Goal: Task Accomplishment & Management: Use online tool/utility

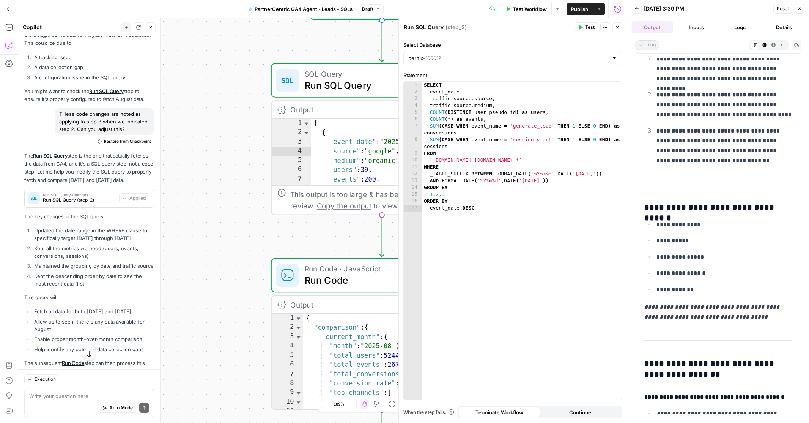
scroll to position [822, 0]
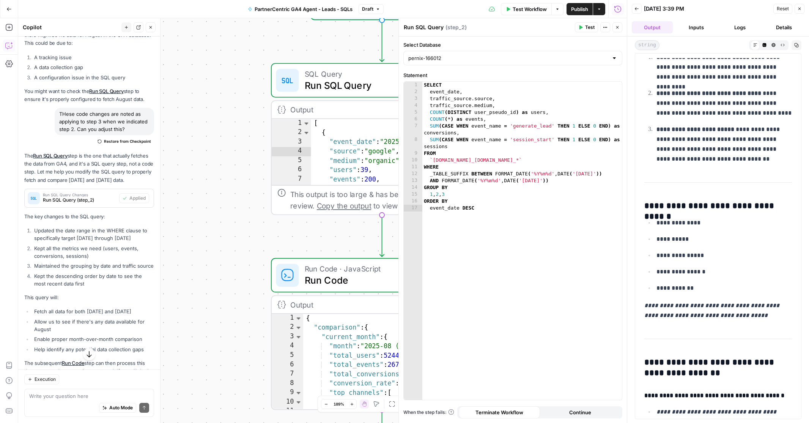
click at [705, 262] on ul "**********" at bounding box center [718, 254] width 148 height 75
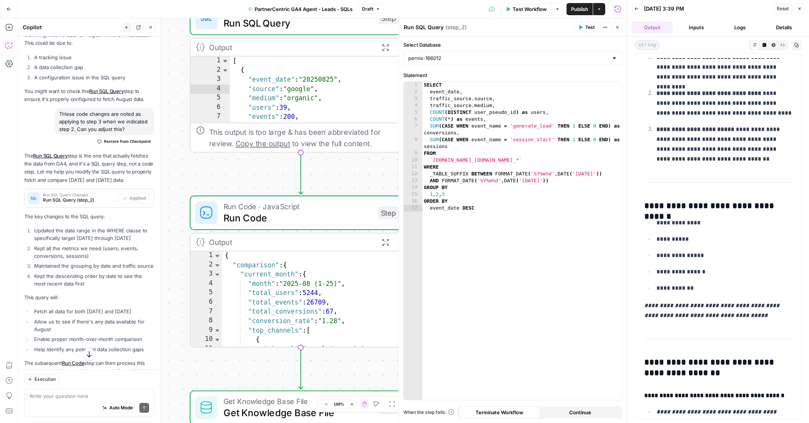
scroll to position [0, 0]
click at [617, 27] on icon "button" at bounding box center [617, 27] width 3 height 3
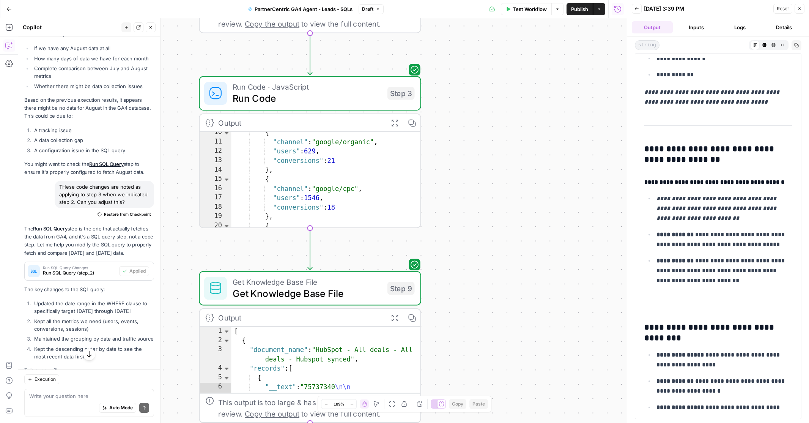
scroll to position [1715, 0]
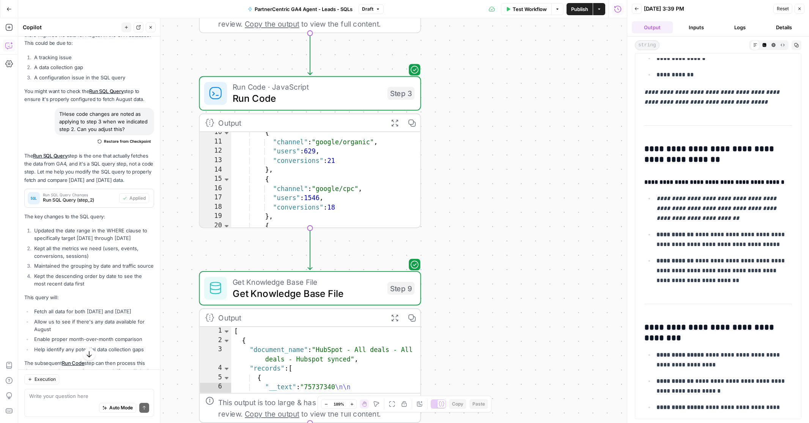
click at [728, 239] on p "**********" at bounding box center [723, 240] width 135 height 20
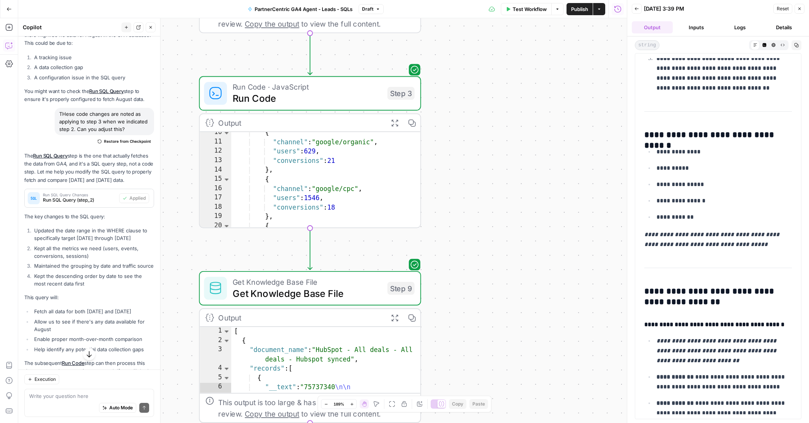
scroll to position [884, 0]
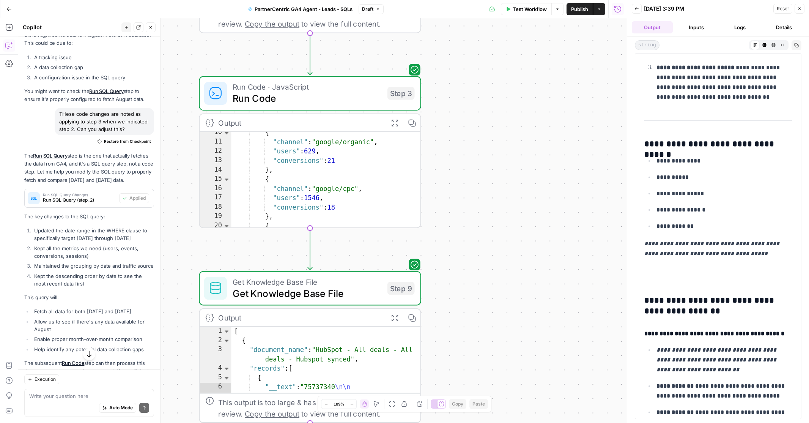
click at [729, 196] on p "**********" at bounding box center [723, 194] width 135 height 10
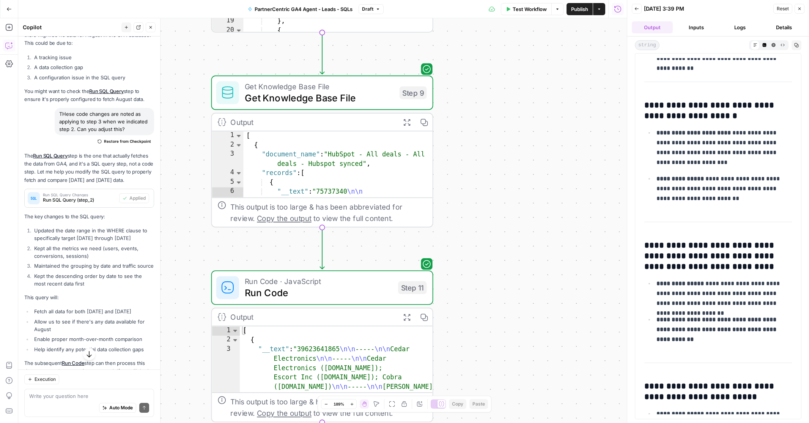
scroll to position [1667, 0]
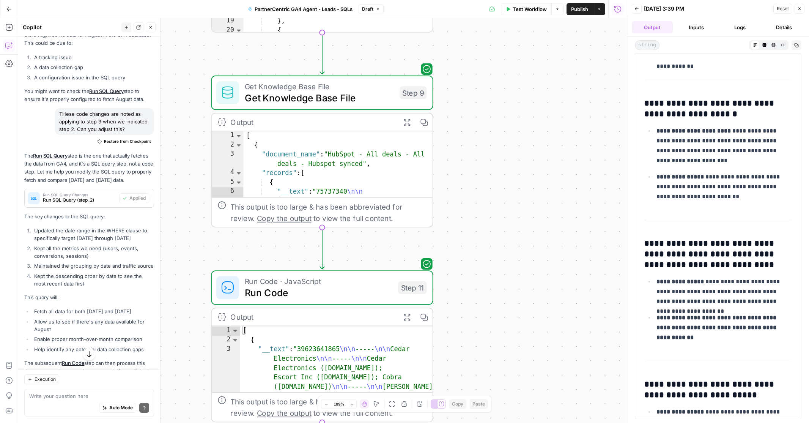
click at [723, 300] on p "**********" at bounding box center [723, 292] width 135 height 30
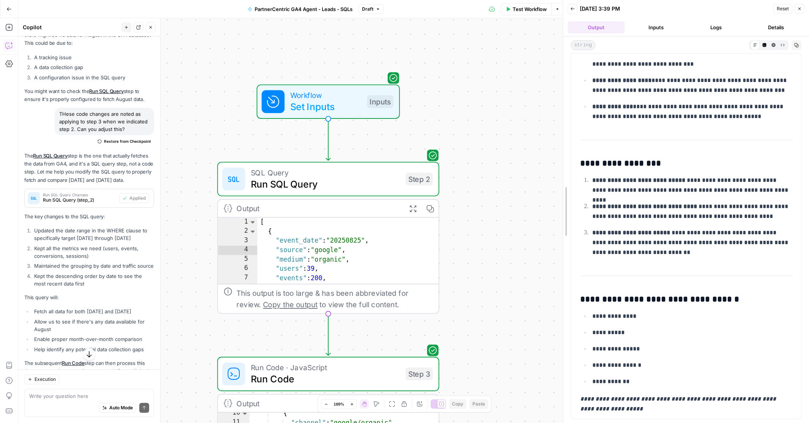
scroll to position [509, 0]
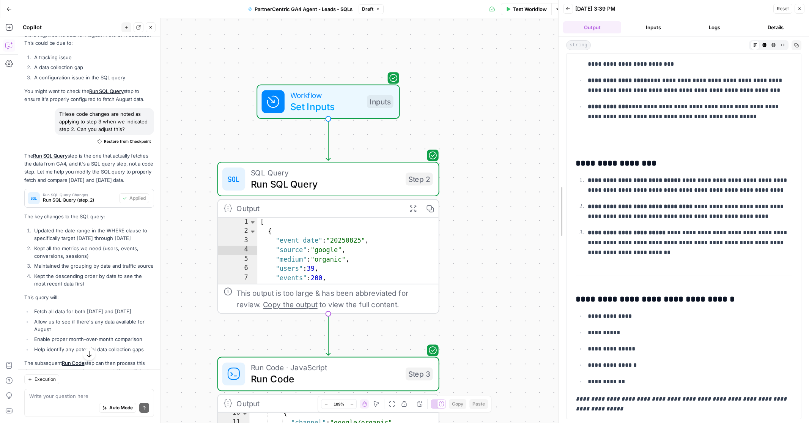
drag, startPoint x: 626, startPoint y: 173, endPoint x: 557, endPoint y: 173, distance: 69.0
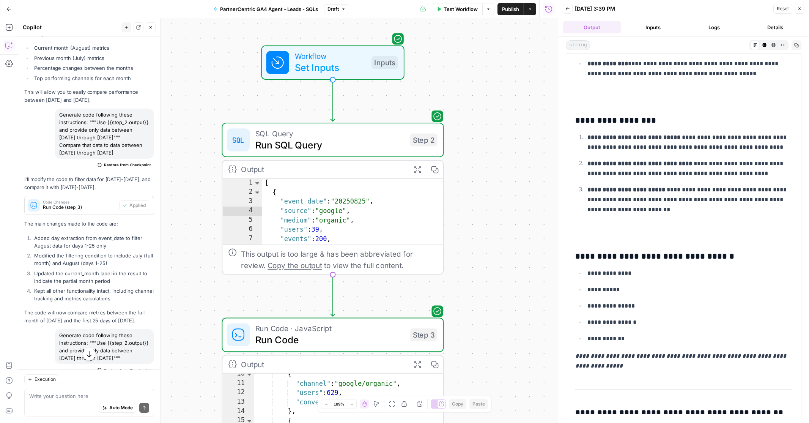
scroll to position [571, 0]
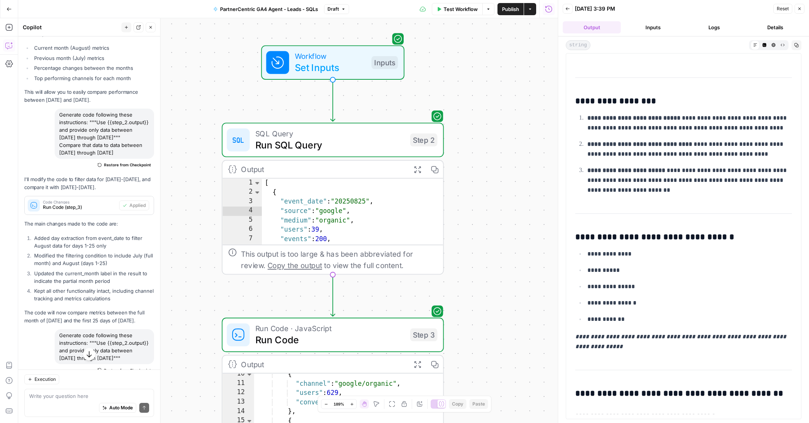
click at [630, 267] on p "**********" at bounding box center [689, 270] width 204 height 10
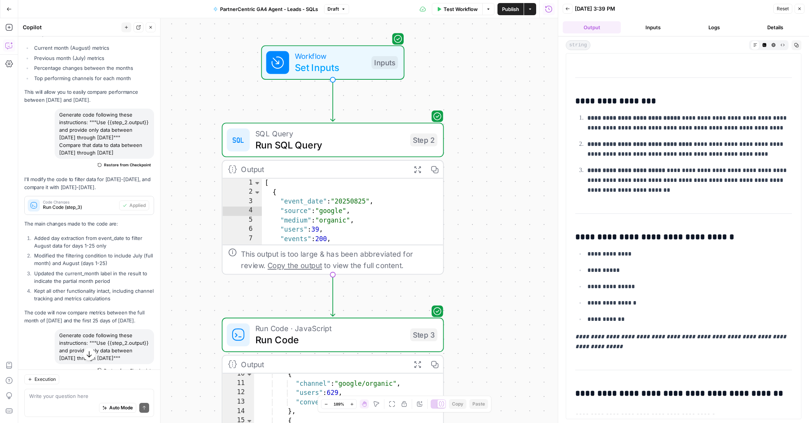
click at [654, 28] on button "Inputs" at bounding box center [653, 27] width 58 height 12
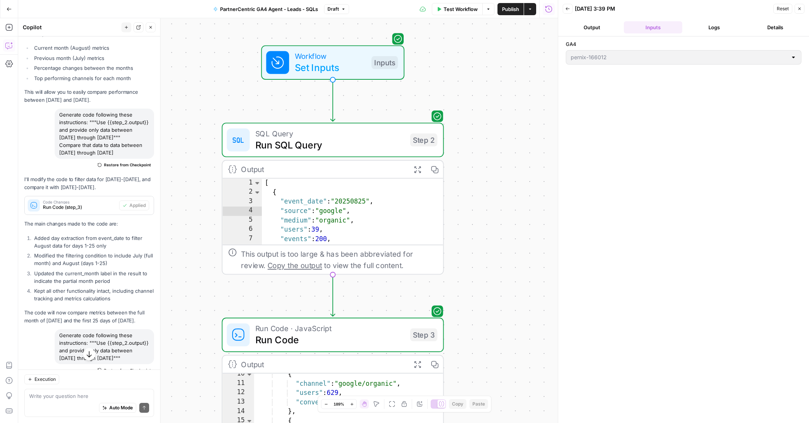
click at [719, 27] on button "Logs" at bounding box center [714, 27] width 58 height 12
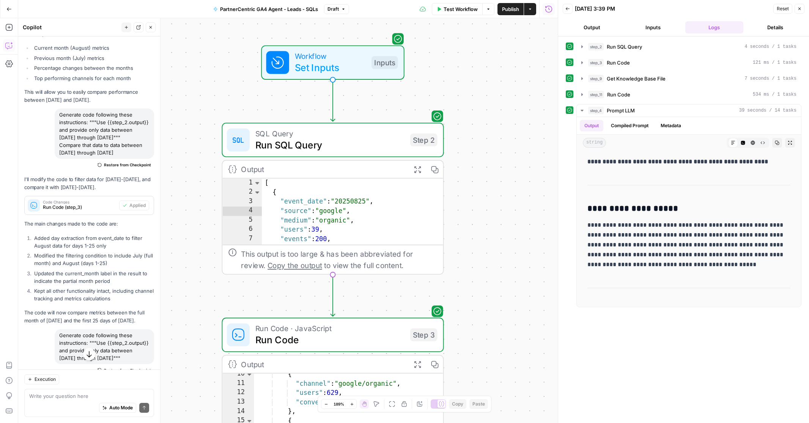
click at [772, 27] on button "Details" at bounding box center [775, 27] width 58 height 12
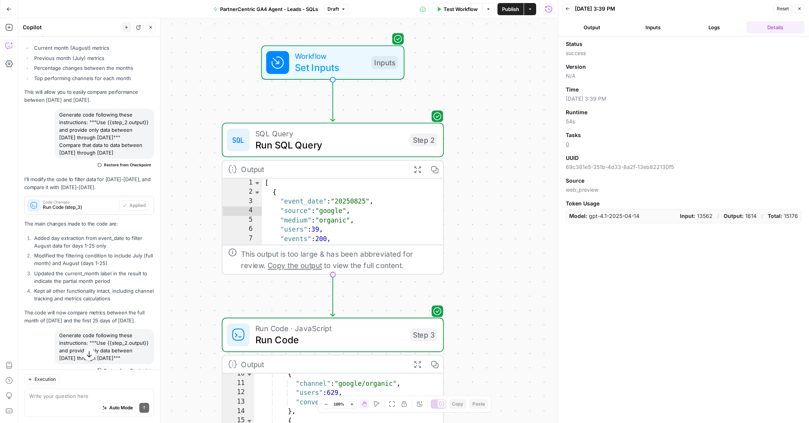
click at [593, 26] on button "Output" at bounding box center [592, 27] width 58 height 12
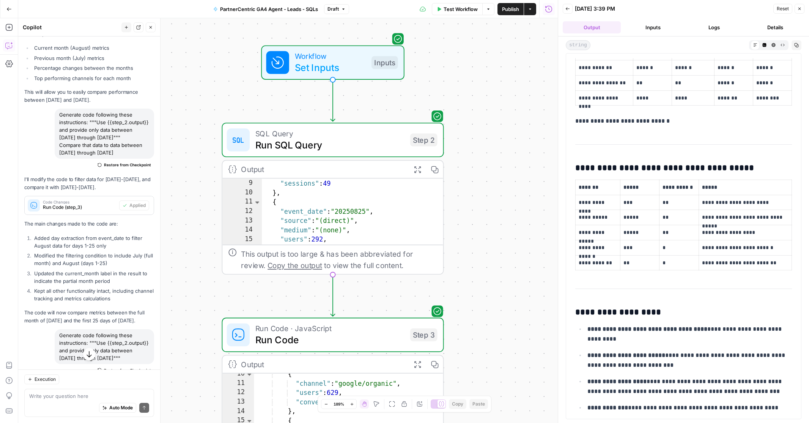
scroll to position [45, 0]
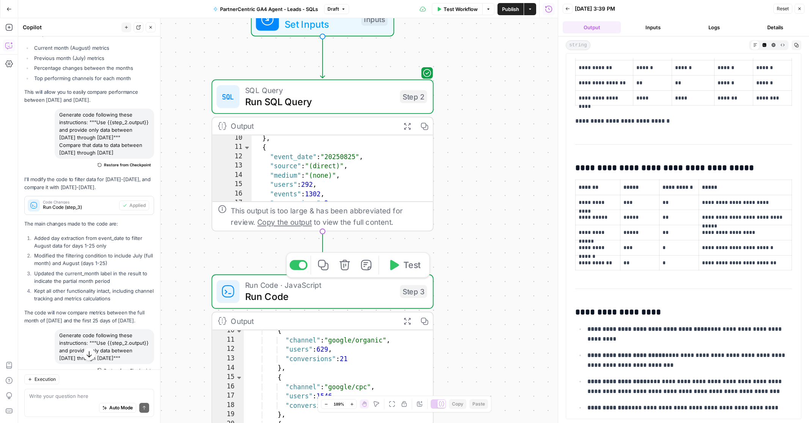
click at [352, 295] on span "Run Code" at bounding box center [319, 296] width 149 height 14
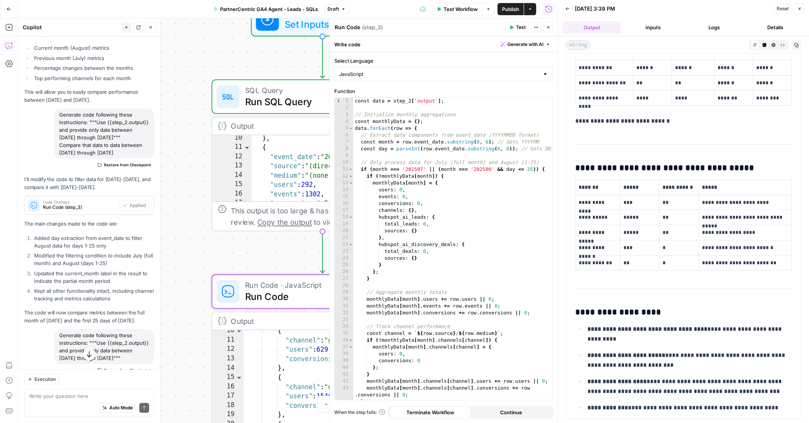
click at [255, 249] on div "**********" at bounding box center [287, 220] width 539 height 404
click at [547, 29] on icon "button" at bounding box center [548, 27] width 5 height 5
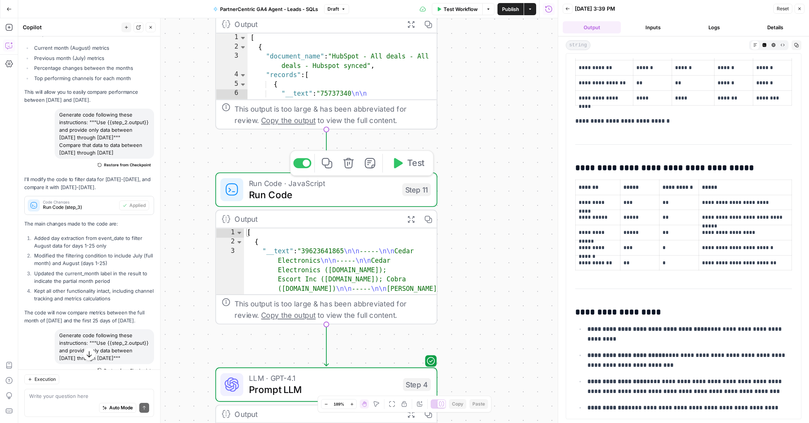
click at [319, 193] on span "Run Code" at bounding box center [323, 194] width 148 height 14
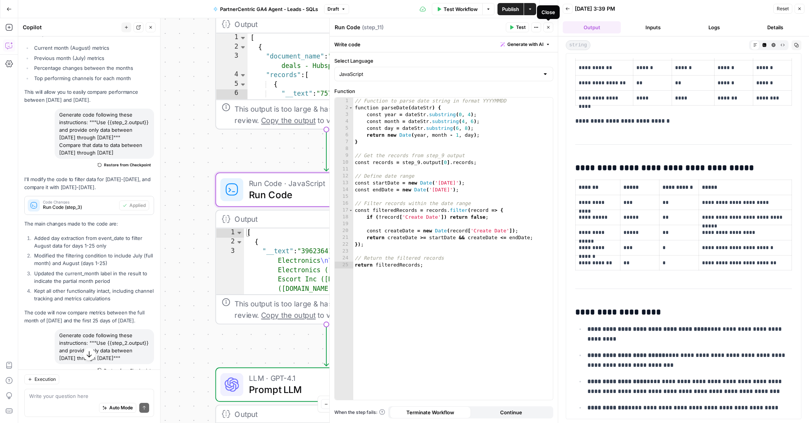
click at [547, 28] on icon "button" at bounding box center [548, 27] width 3 height 3
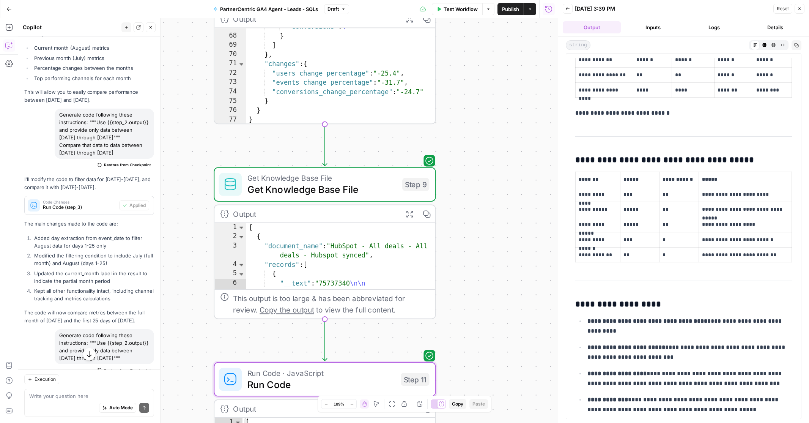
scroll to position [215, 0]
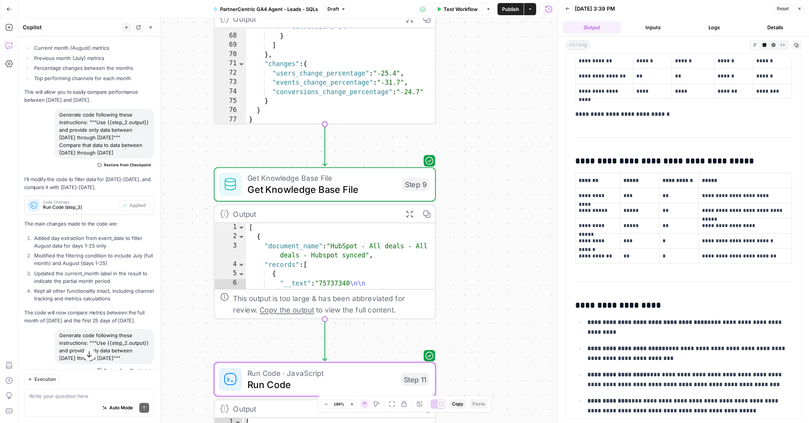
click at [638, 230] on td "*****" at bounding box center [639, 225] width 39 height 15
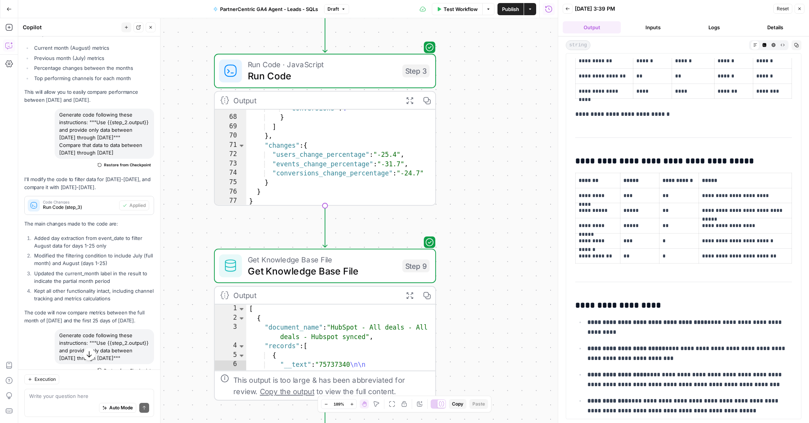
type textarea "**********"
click at [356, 126] on div ""conversions" : 4 } ] } , "changes" : { "users_change_percentage" : "-25.4" , "…" at bounding box center [341, 161] width 190 height 115
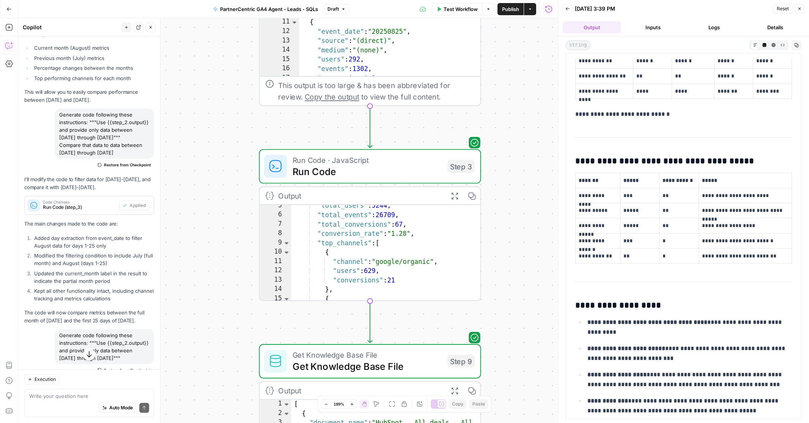
scroll to position [19, 0]
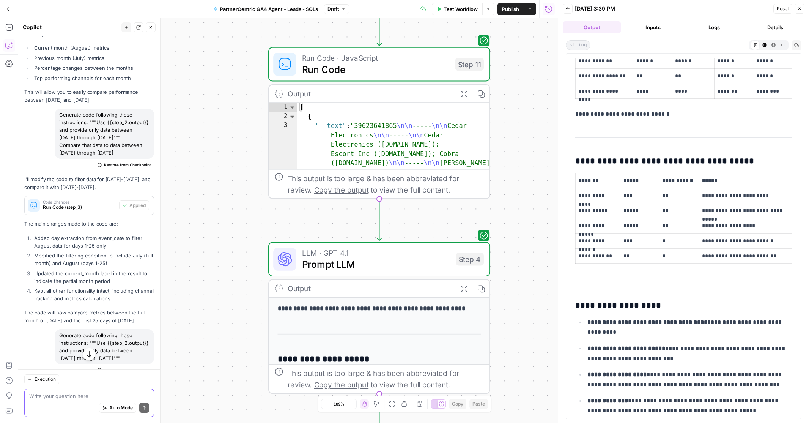
click at [83, 392] on textarea at bounding box center [89, 396] width 120 height 8
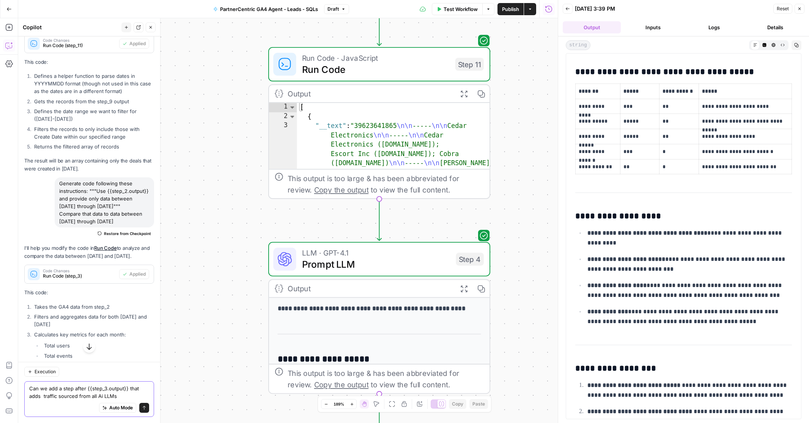
scroll to position [0, 0]
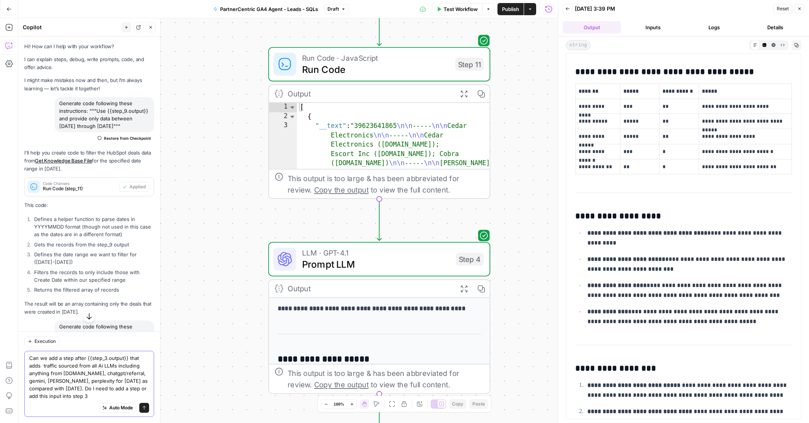
type textarea "Can we add a step after {{step_3.output}} that adds traffic sourced from all Ai…"
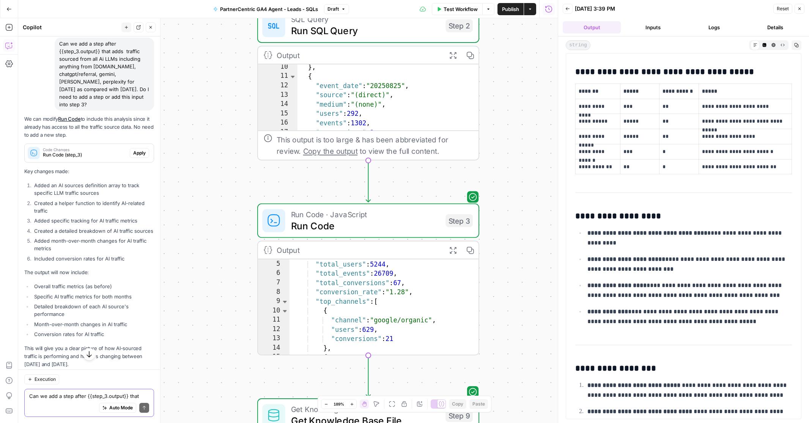
scroll to position [2091, 0]
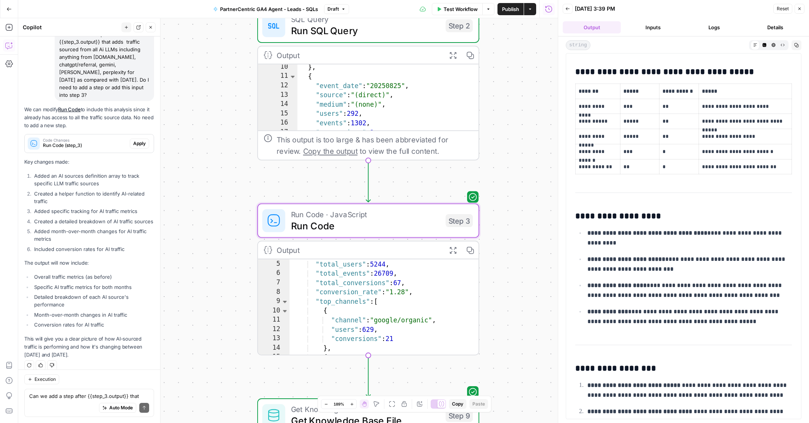
click at [139, 140] on span "Apply" at bounding box center [139, 143] width 13 height 7
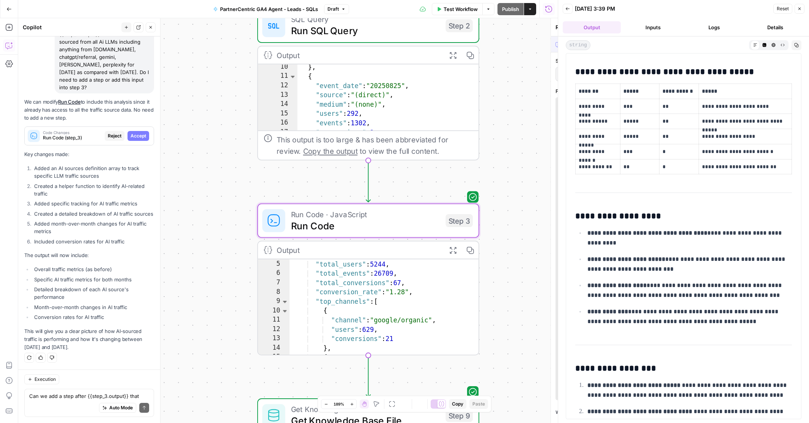
scroll to position [2006, 0]
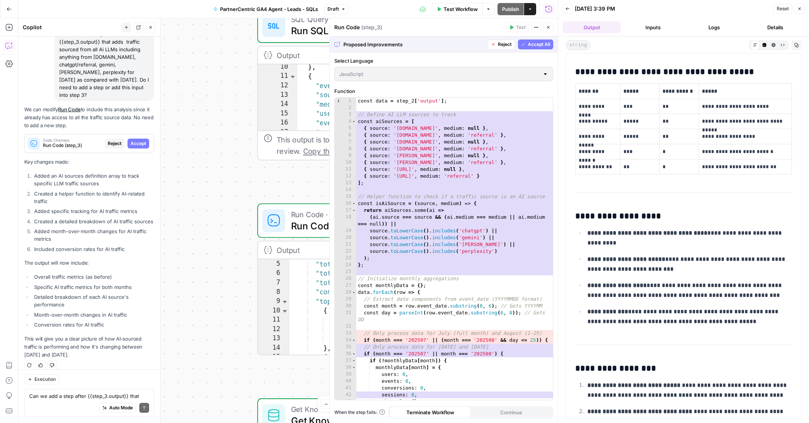
click at [537, 43] on span "Accept All" at bounding box center [539, 44] width 22 height 7
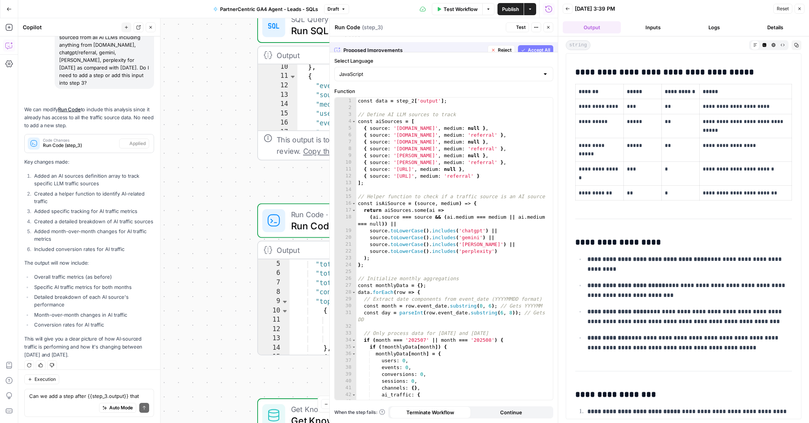
scroll to position [0, 0]
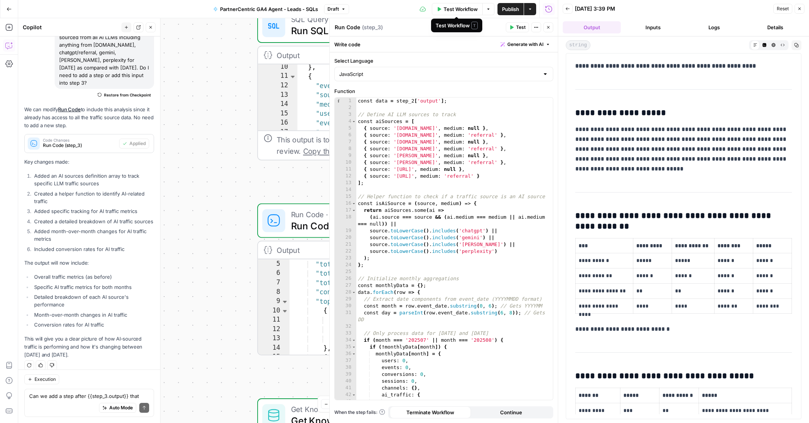
click at [465, 9] on span "Test Workflow" at bounding box center [460, 9] width 34 height 8
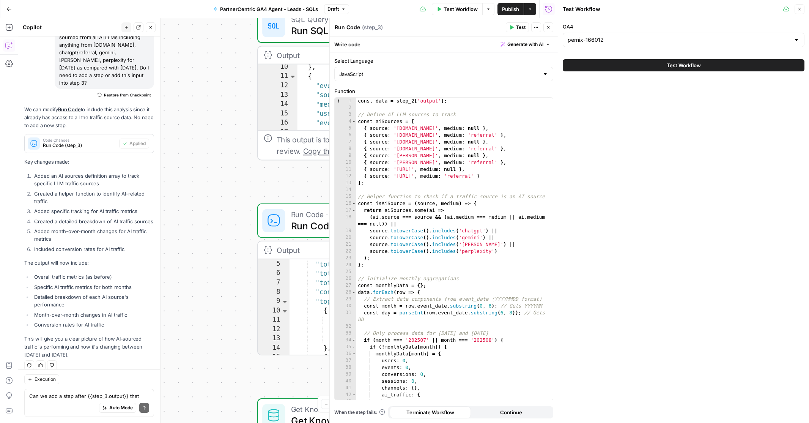
click at [677, 64] on span "Test Workflow" at bounding box center [684, 65] width 34 height 8
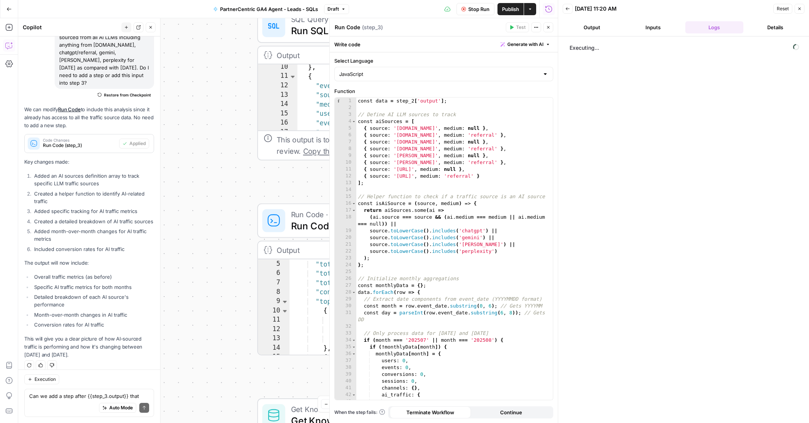
click at [593, 31] on button "Output" at bounding box center [592, 27] width 58 height 12
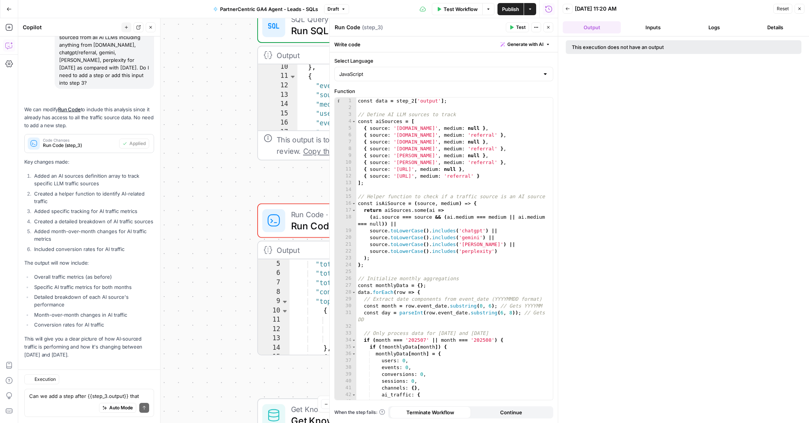
scroll to position [2103, 0]
click at [275, 177] on div "**********" at bounding box center [287, 220] width 539 height 404
click at [548, 27] on icon "button" at bounding box center [548, 27] width 5 height 5
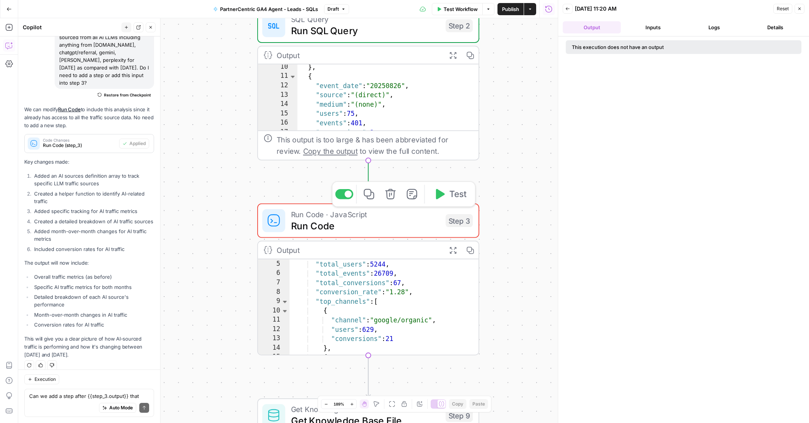
click at [426, 227] on span "Run Code" at bounding box center [365, 225] width 149 height 14
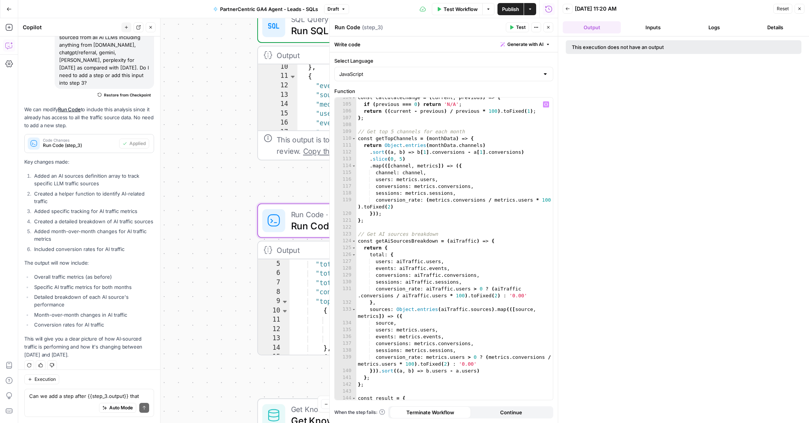
type textarea "**********"
click at [508, 182] on div "const calculateChange = ( current , previous ) => { if ( previous === 0 ) retur…" at bounding box center [454, 252] width 197 height 316
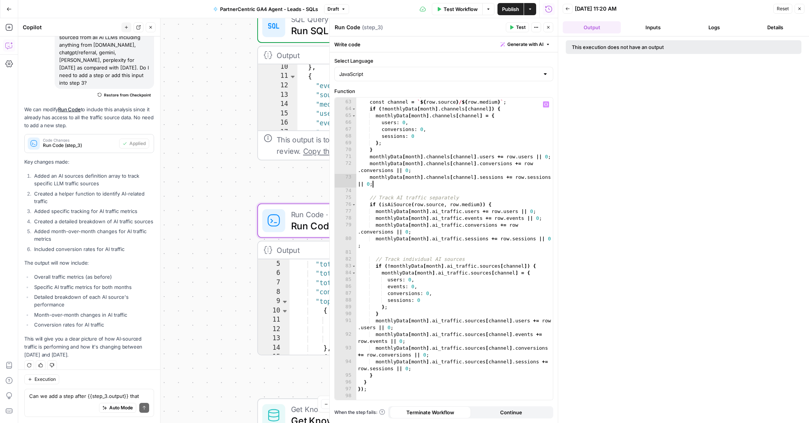
scroll to position [0, 0]
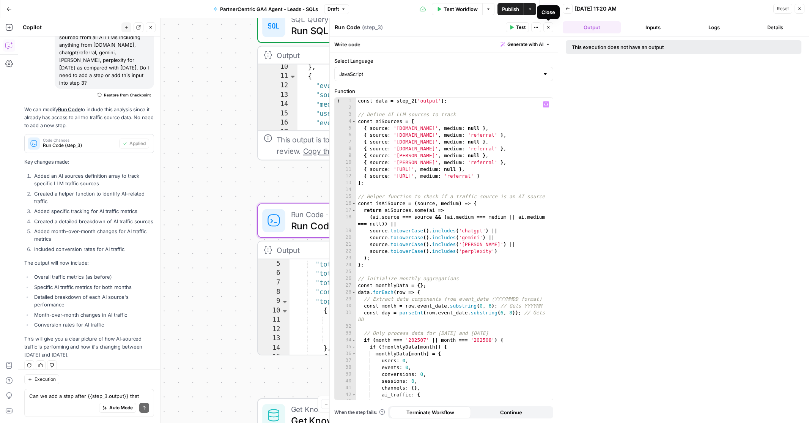
click at [547, 27] on icon "button" at bounding box center [548, 27] width 5 height 5
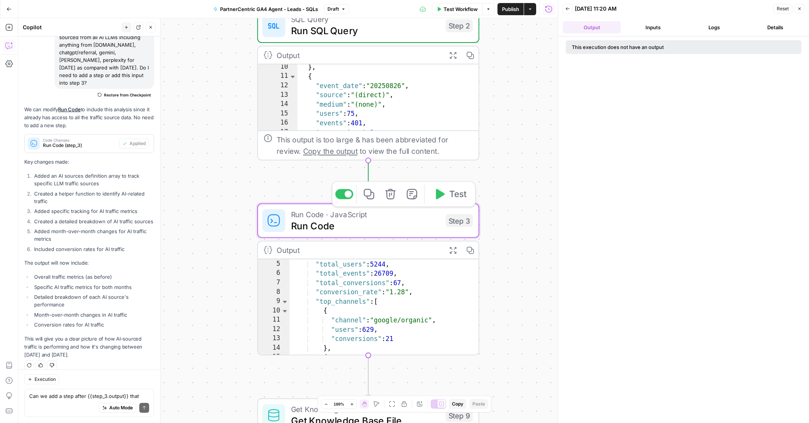
click at [440, 193] on icon "button" at bounding box center [440, 194] width 9 height 10
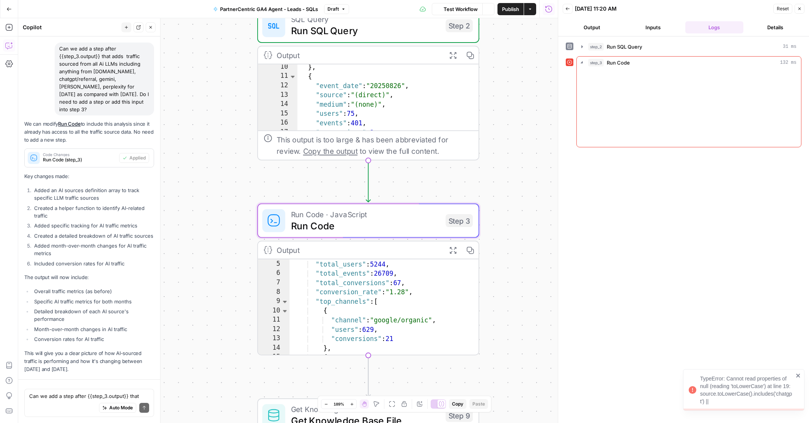
scroll to position [2103, 0]
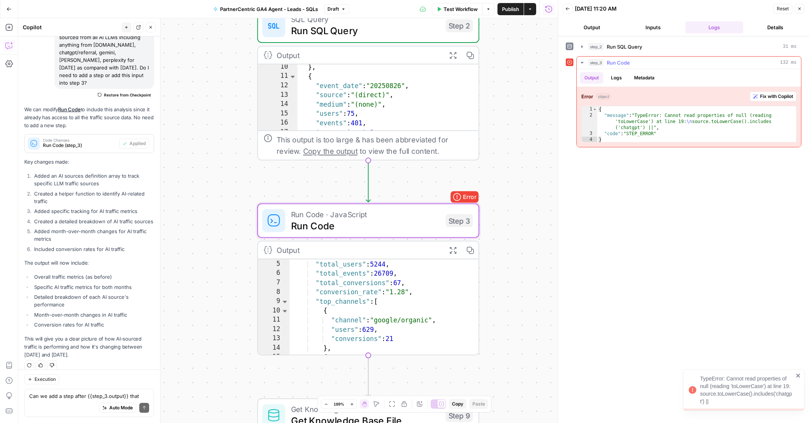
click at [771, 95] on span "Fix with Copilot" at bounding box center [776, 96] width 33 height 7
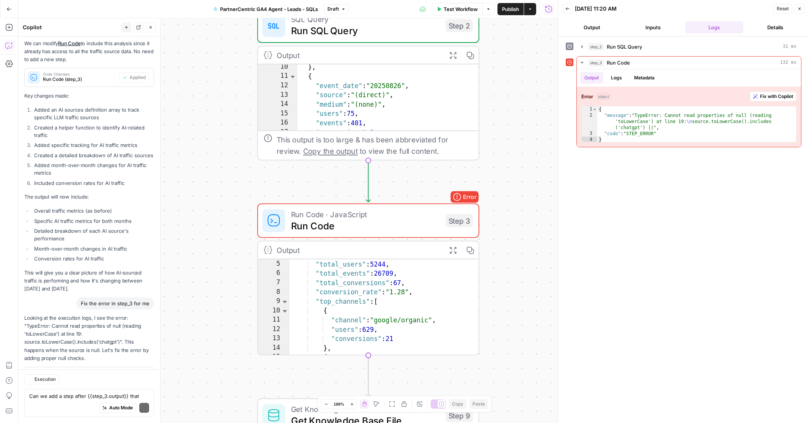
scroll to position [2288, 0]
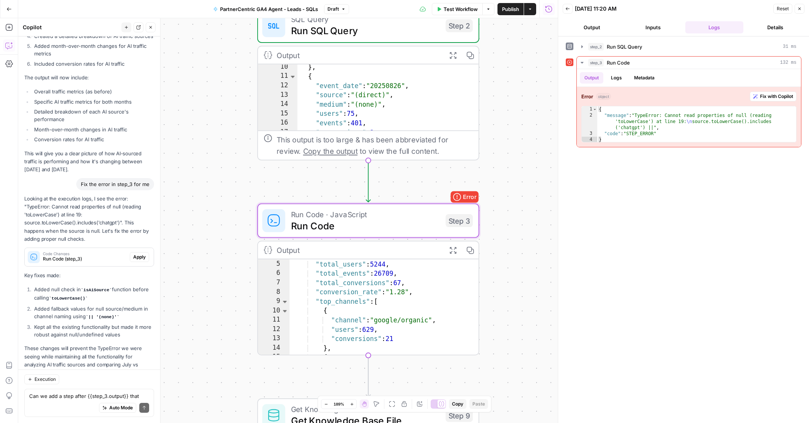
click at [139, 253] on span "Apply" at bounding box center [139, 256] width 13 height 7
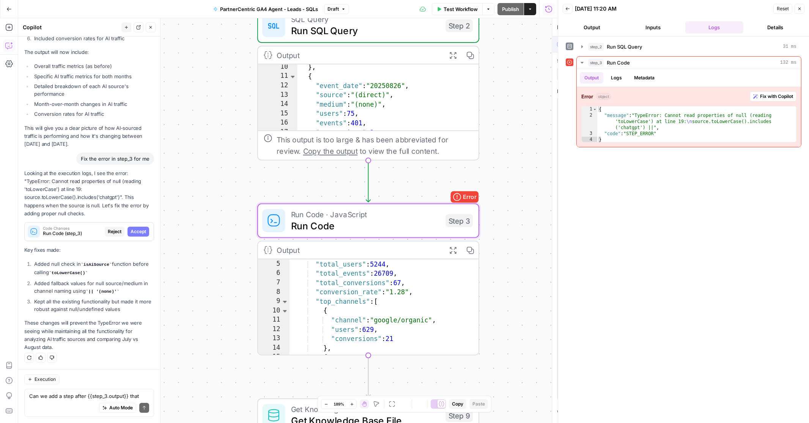
scroll to position [2191, 0]
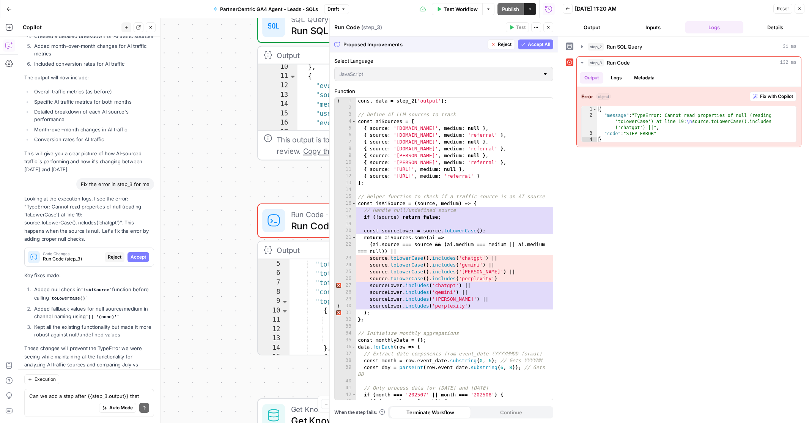
click at [536, 41] on span "Accept All" at bounding box center [539, 44] width 22 height 7
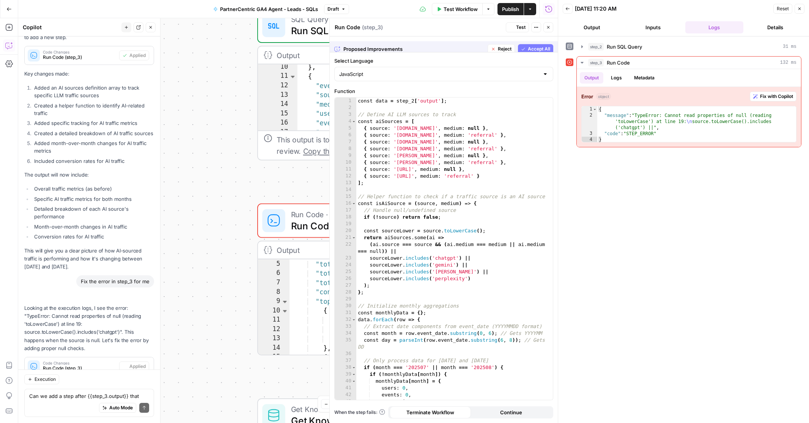
scroll to position [2300, 0]
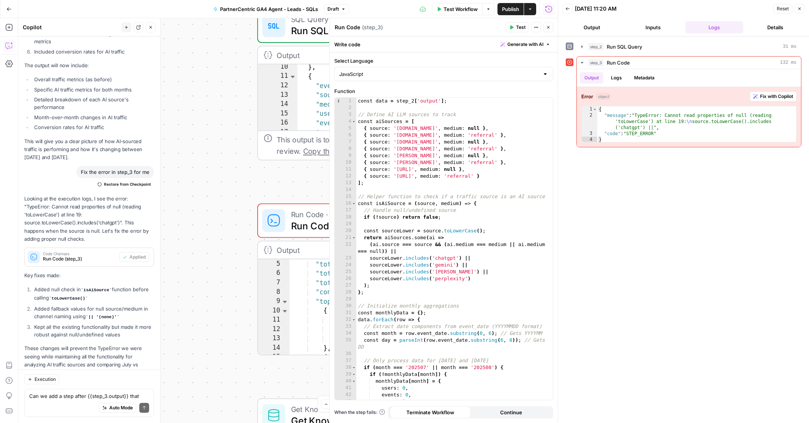
click at [518, 25] on span "Test" at bounding box center [520, 27] width 9 height 7
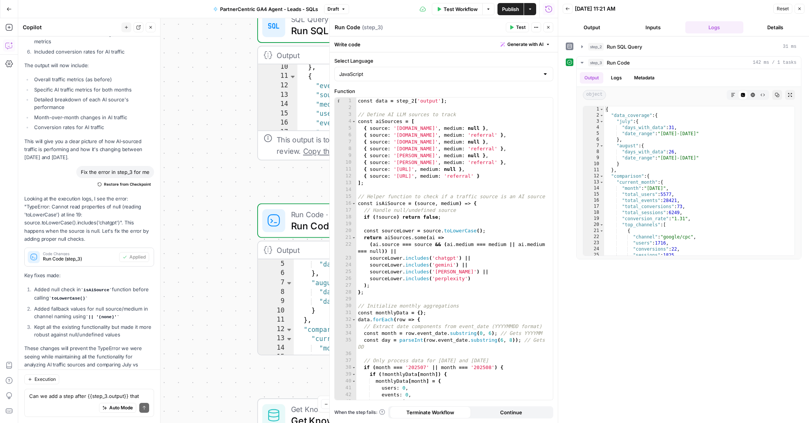
click at [592, 28] on button "Output" at bounding box center [592, 27] width 58 height 12
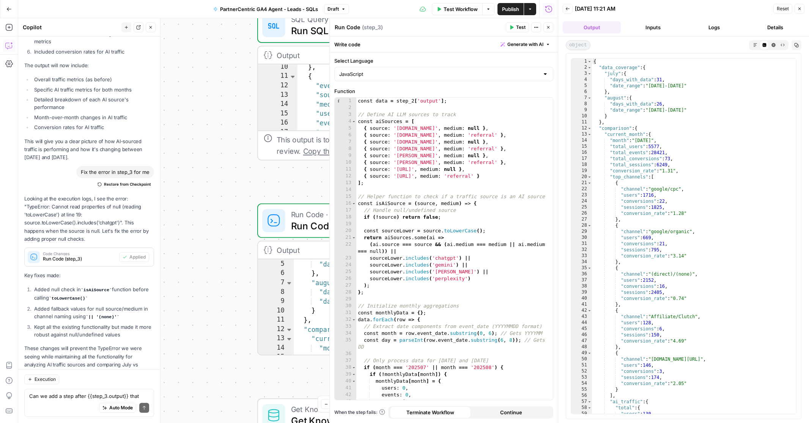
click at [588, 25] on button "Output" at bounding box center [592, 27] width 58 height 12
click at [594, 29] on button "Output" at bounding box center [592, 27] width 58 height 12
click at [656, 28] on button "Inputs" at bounding box center [653, 27] width 58 height 12
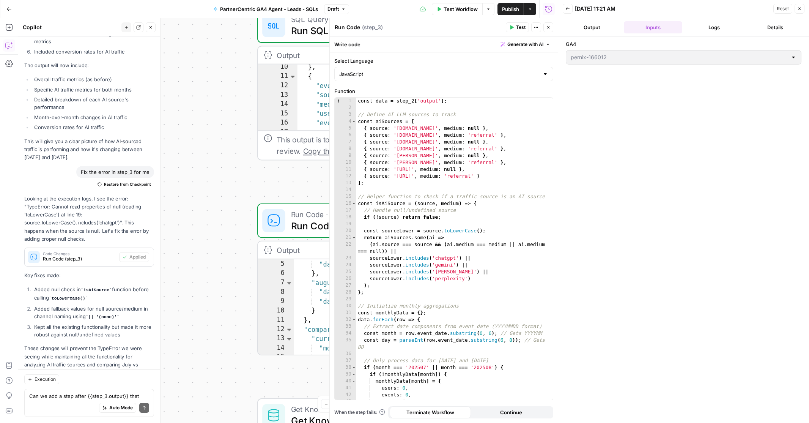
click at [703, 28] on button "Logs" at bounding box center [714, 27] width 58 height 12
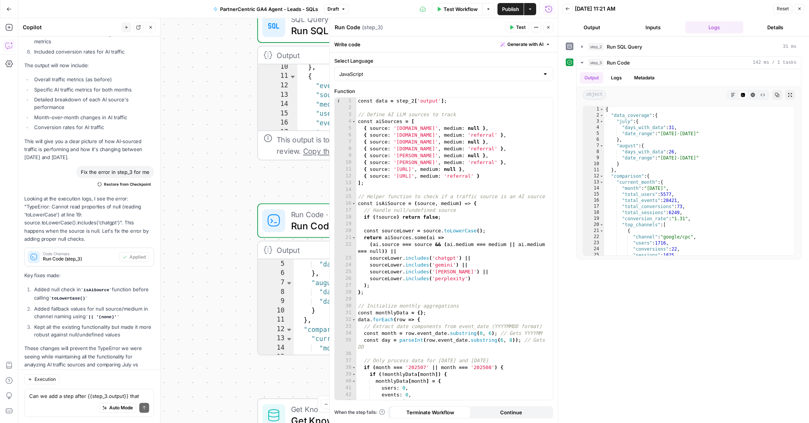
click at [593, 26] on button "Output" at bounding box center [592, 27] width 58 height 12
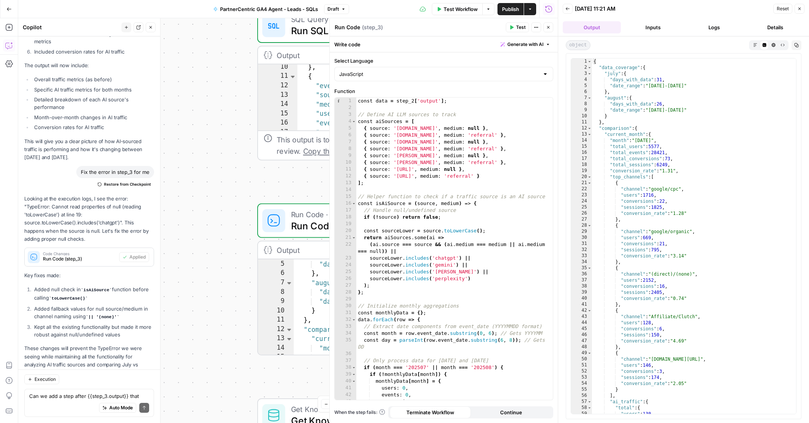
click at [459, 9] on span "Test Workflow" at bounding box center [460, 9] width 34 height 8
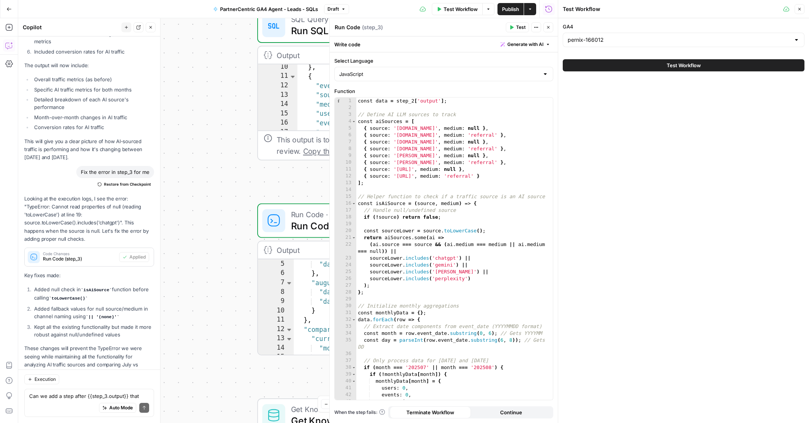
click at [613, 63] on button "Test Workflow" at bounding box center [684, 65] width 242 height 12
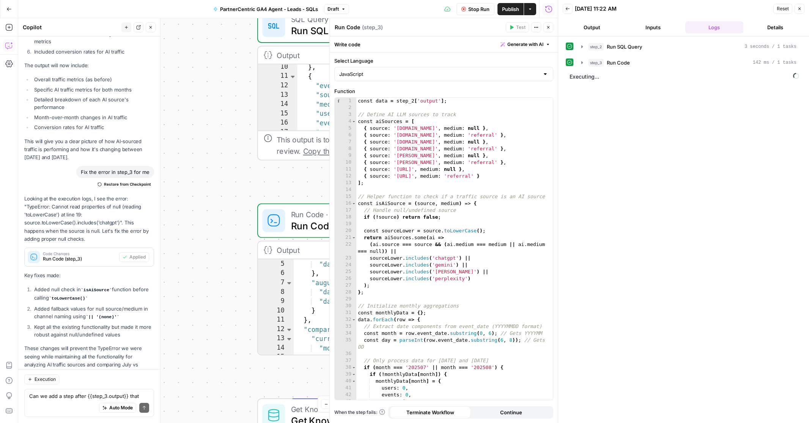
click at [592, 24] on button "Output" at bounding box center [592, 27] width 58 height 12
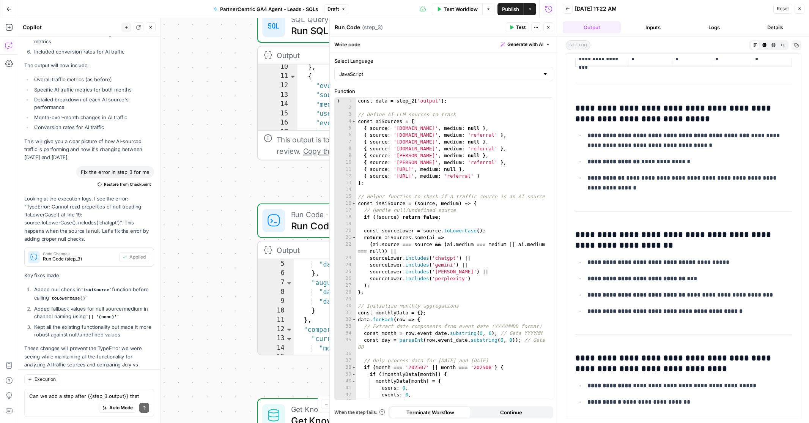
scroll to position [1273, 0]
click at [550, 27] on span "Close" at bounding box center [550, 27] width 0 height 0
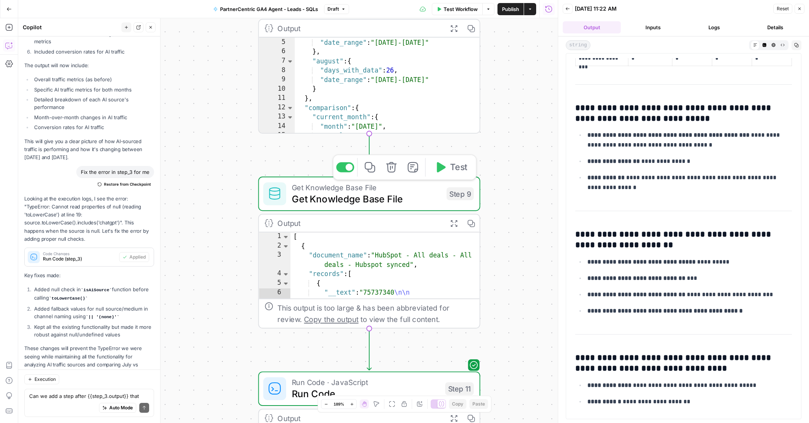
click at [420, 202] on span "Get Knowledge Base File" at bounding box center [366, 199] width 149 height 14
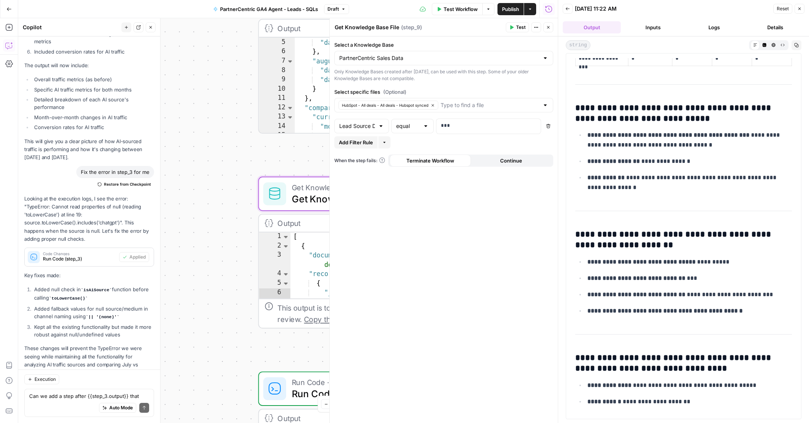
click at [547, 28] on icon "button" at bounding box center [548, 27] width 5 height 5
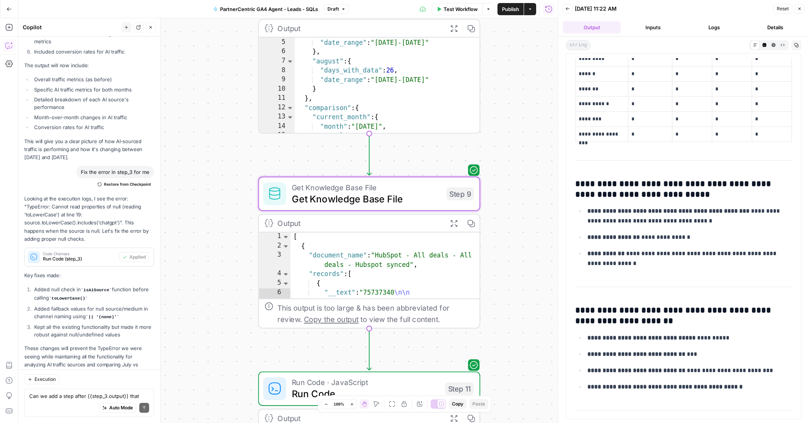
scroll to position [1199, 0]
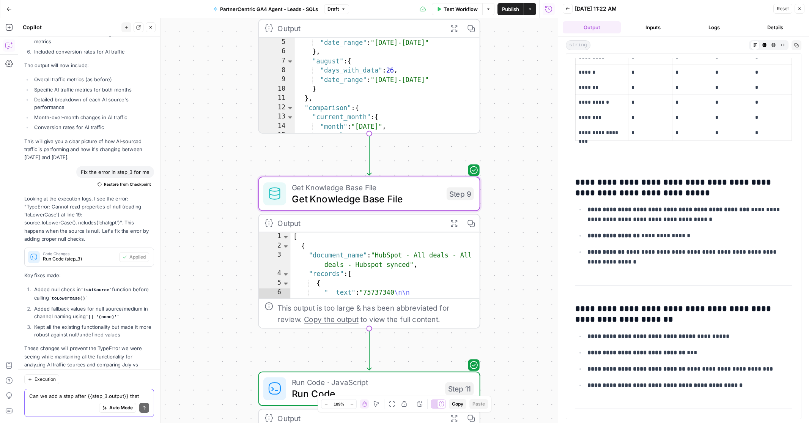
click at [73, 396] on textarea "Can we add a step after {{step_3.output}} that adds traffic sourced from all Ai…" at bounding box center [89, 396] width 120 height 8
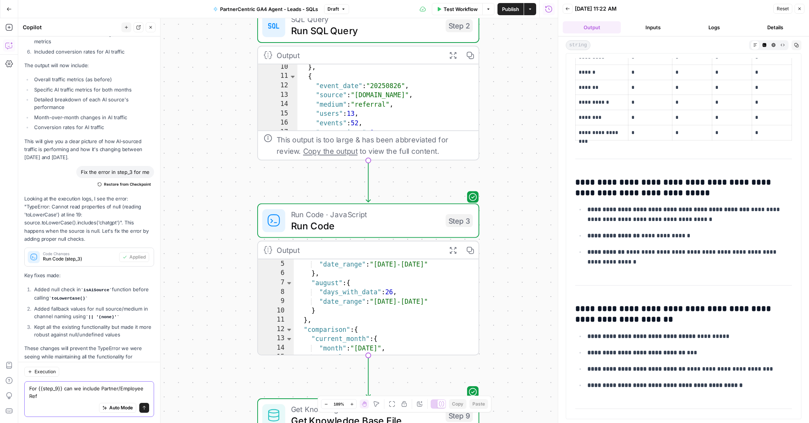
scroll to position [2308, 0]
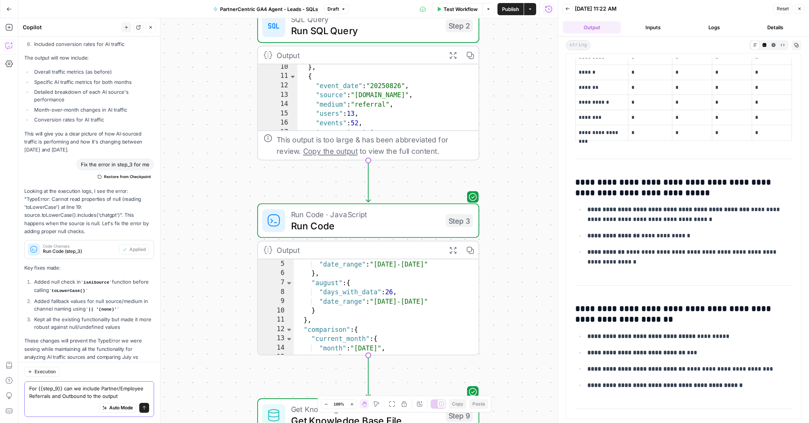
type textarea "For {{step_9}} can we include Partner/Employee Referrals and Outbound to the ou…"
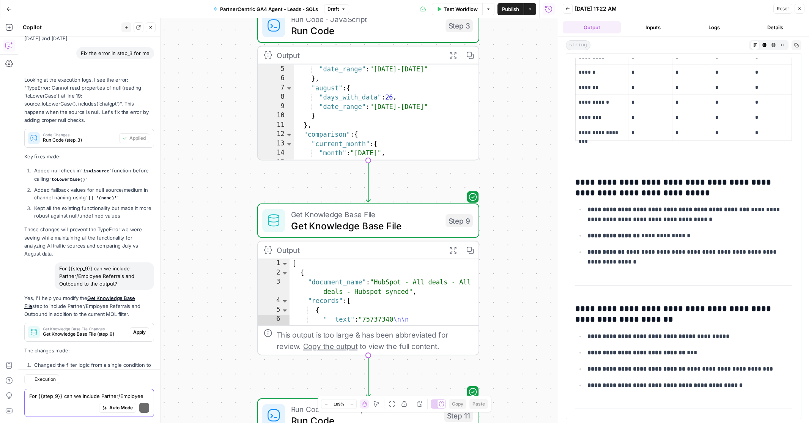
scroll to position [2550, 0]
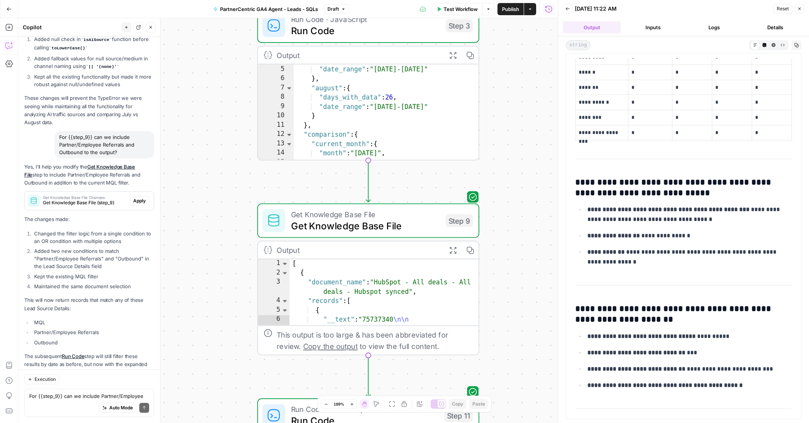
click at [74, 378] on div "Regenerate Helpful Not helpful" at bounding box center [89, 383] width 130 height 10
click at [142, 197] on span "Apply" at bounding box center [139, 200] width 13 height 7
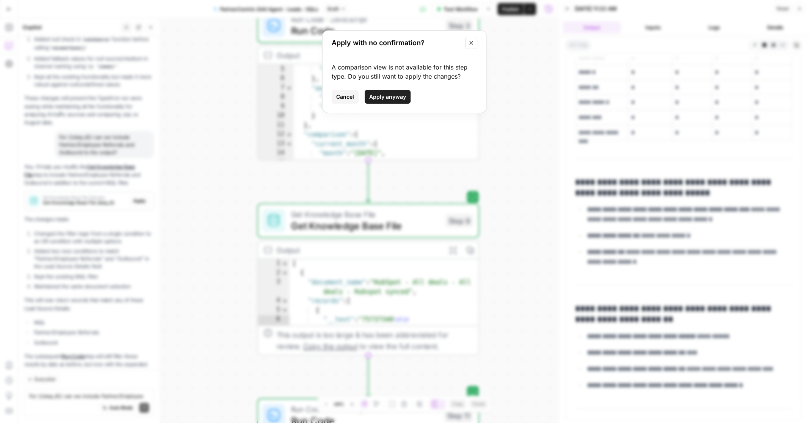
click at [391, 97] on span "Apply anyway" at bounding box center [387, 97] width 37 height 8
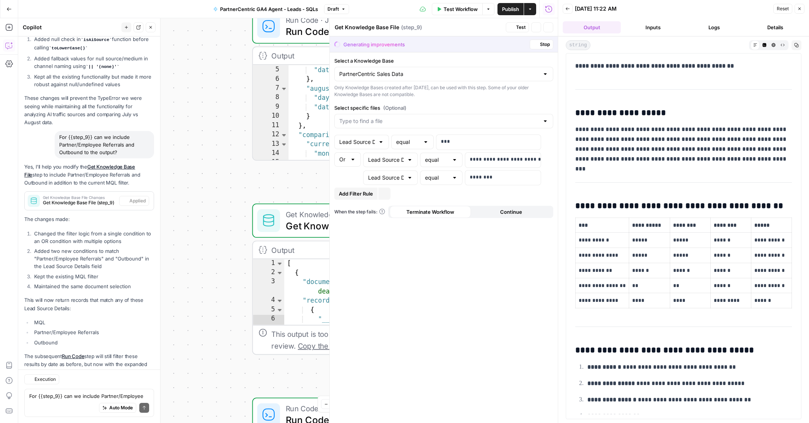
scroll to position [2562, 0]
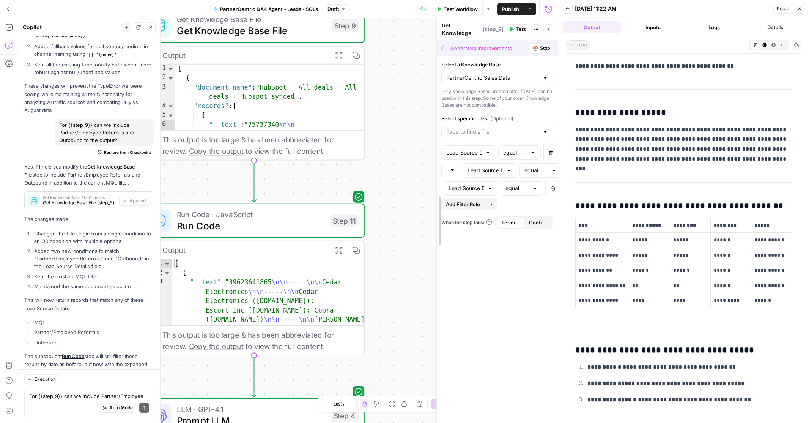
drag, startPoint x: 330, startPoint y: 267, endPoint x: 446, endPoint y: 278, distance: 116.6
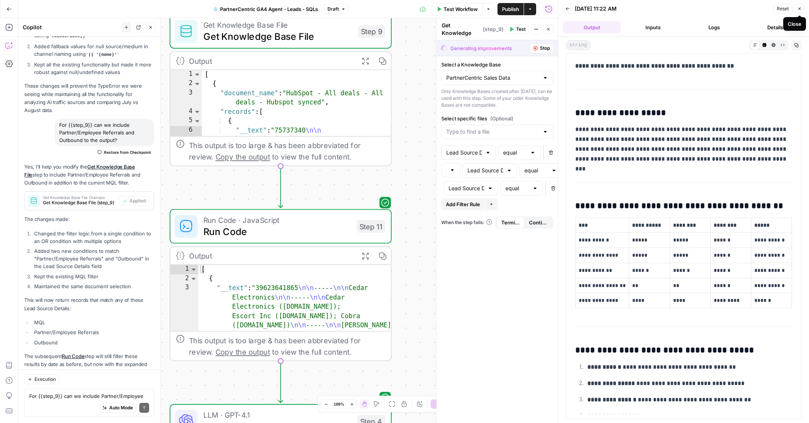
click at [800, 9] on icon "button" at bounding box center [799, 8] width 5 height 5
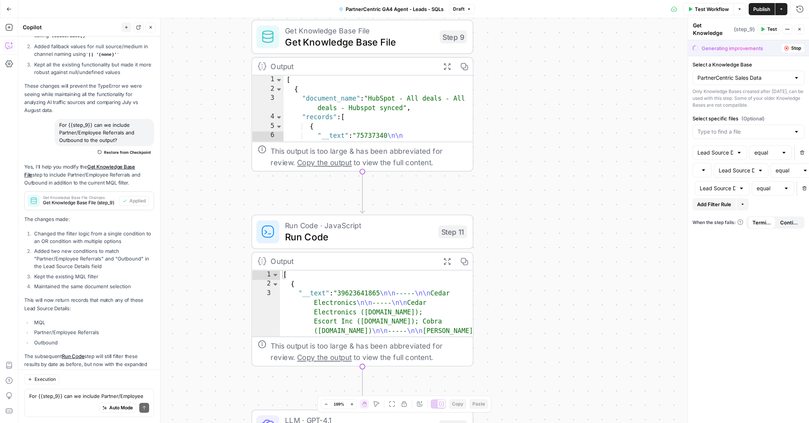
click at [403, 8] on span "PartnerCentric GA4 Agent - Leads - SQLs" at bounding box center [395, 9] width 98 height 8
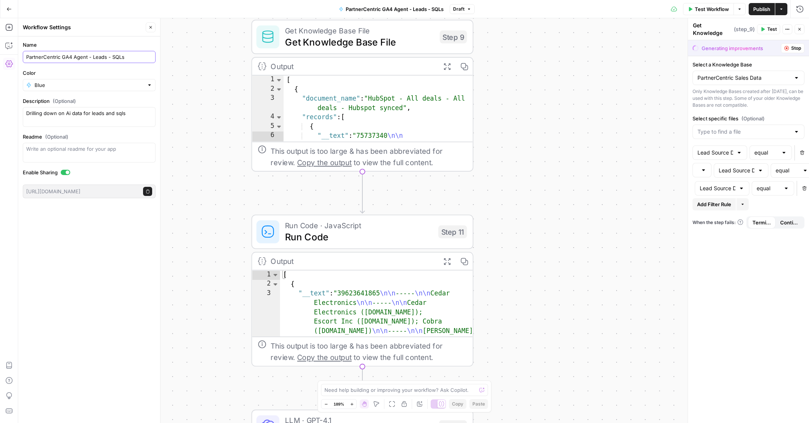
click at [93, 57] on input "PartnerCentric GA4 Agent - Leads - SQLs" at bounding box center [89, 57] width 126 height 8
type input "PartnerCentric GA4 Agent - [DATE] -Leads - SQLs"
click at [187, 70] on div "**********" at bounding box center [413, 220] width 791 height 404
